Goal: Information Seeking & Learning: Compare options

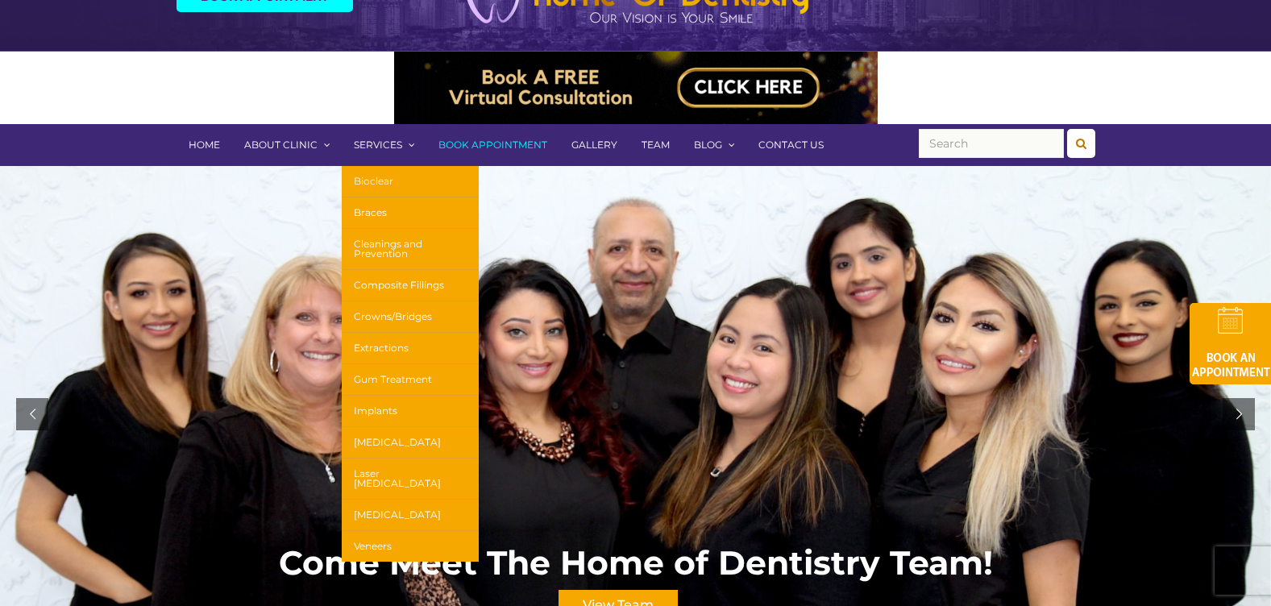
scroll to position [161, 0]
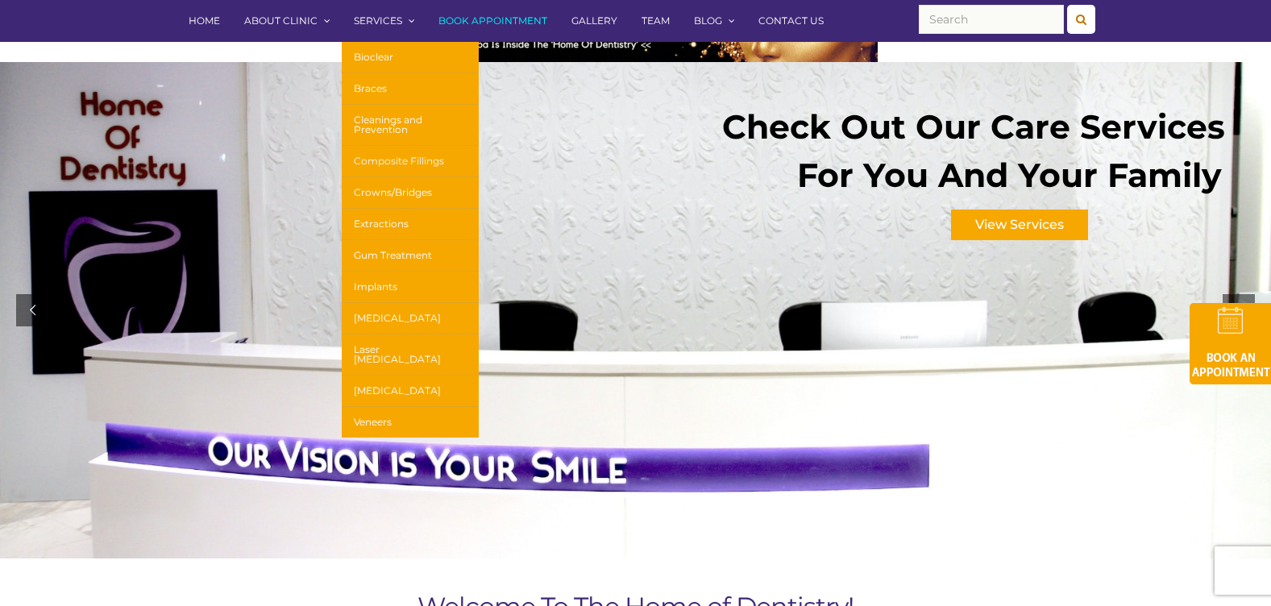
click at [408, 163] on link "Composite Fillings" at bounding box center [410, 161] width 137 height 31
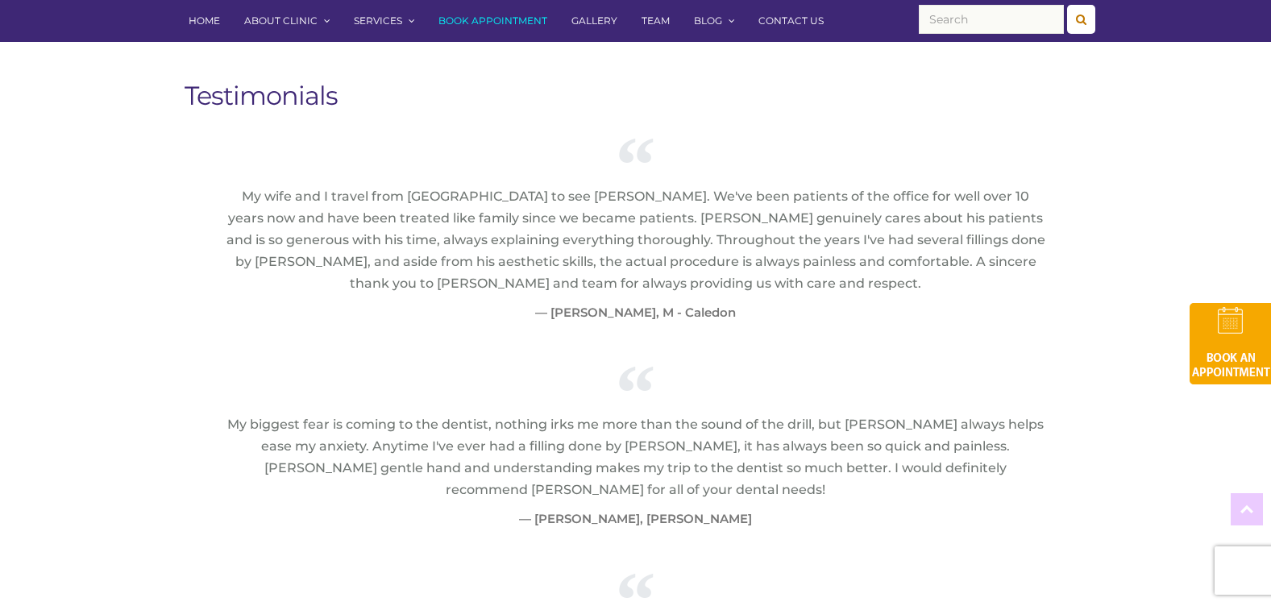
scroll to position [2095, 0]
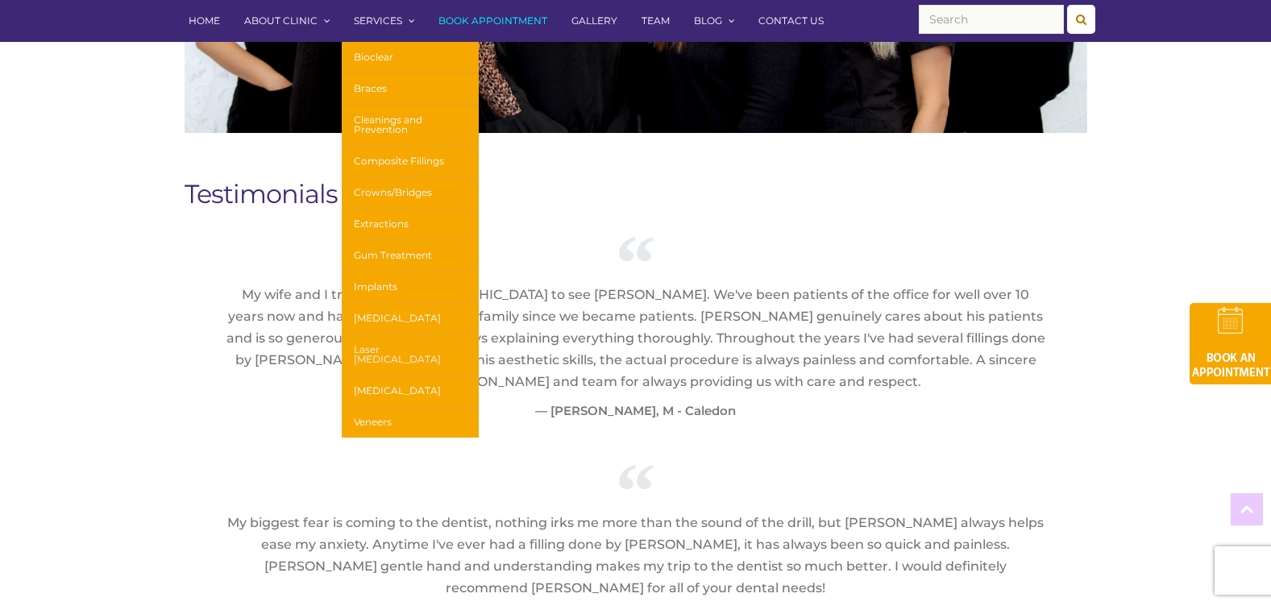
click at [392, 350] on link "Laser [MEDICAL_DATA]" at bounding box center [410, 354] width 137 height 41
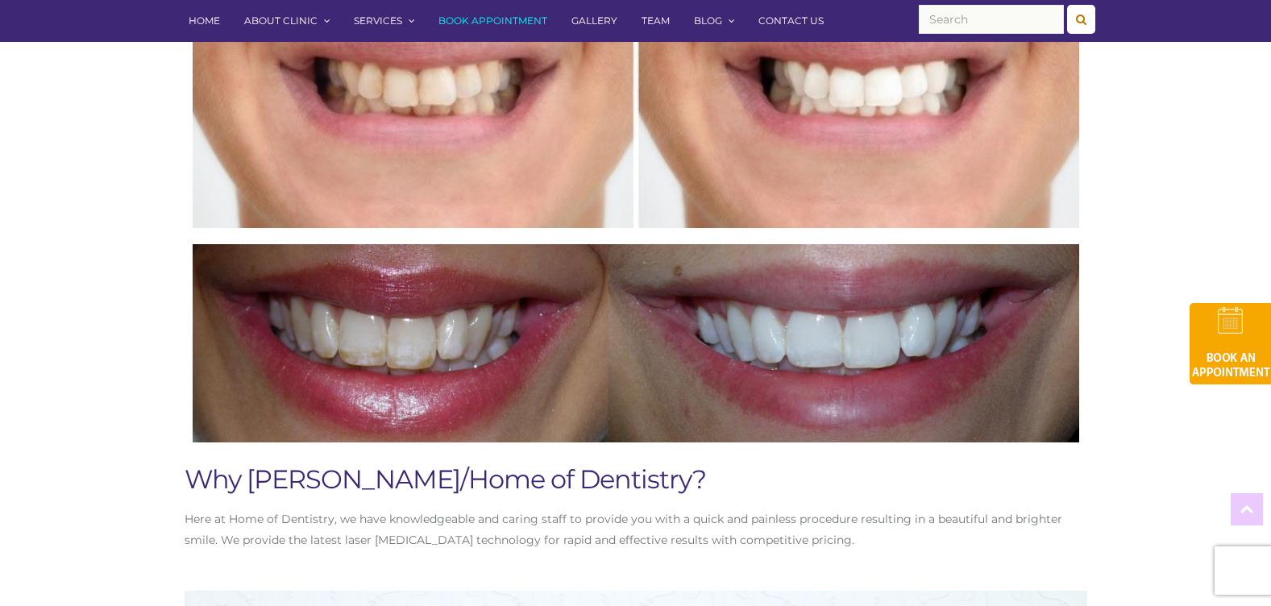
scroll to position [1531, 0]
